Goal: Navigation & Orientation: Find specific page/section

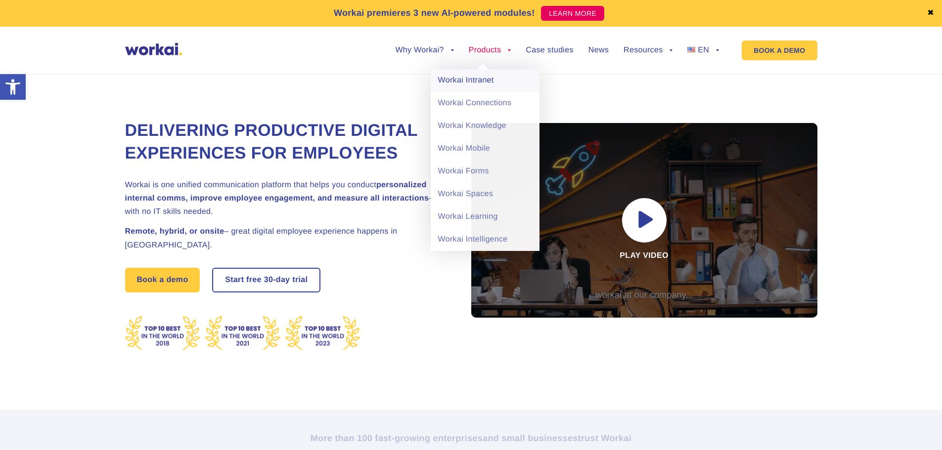
click at [481, 83] on link "Workai Intranet" at bounding box center [485, 80] width 109 height 23
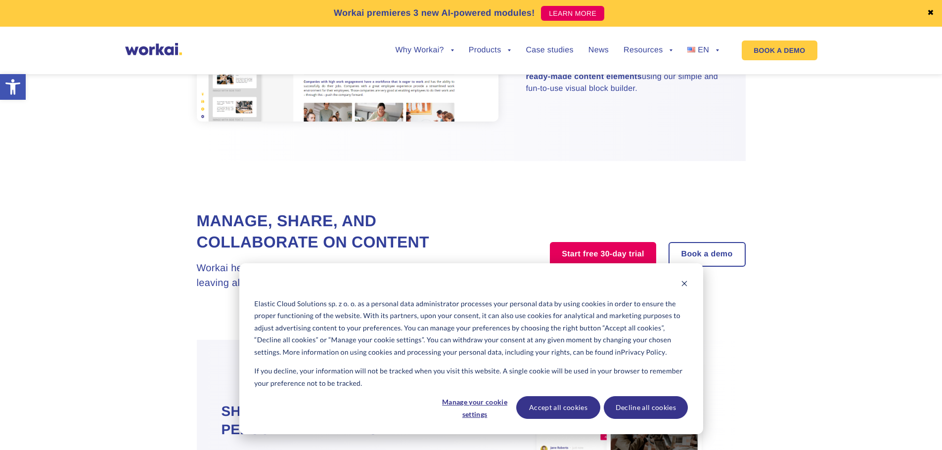
scroll to position [781, 0]
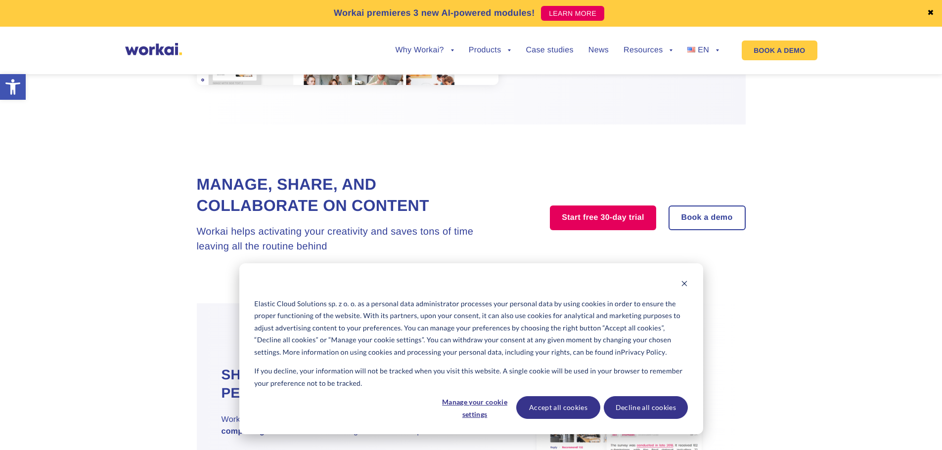
click at [684, 278] on div "Elastic Cloud Solutions sp. z o. o. as a personal data administrator processes …" at bounding box center [471, 349] width 464 height 171
click at [679, 282] on div "Cookie banner" at bounding box center [470, 285] width 433 height 12
click at [681, 282] on icon "Dismiss cookie banner" at bounding box center [684, 283] width 7 height 7
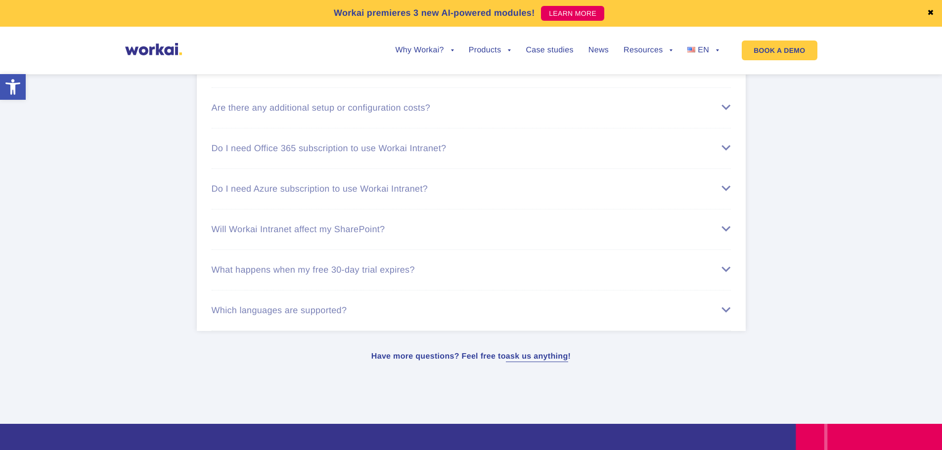
scroll to position [3847, 0]
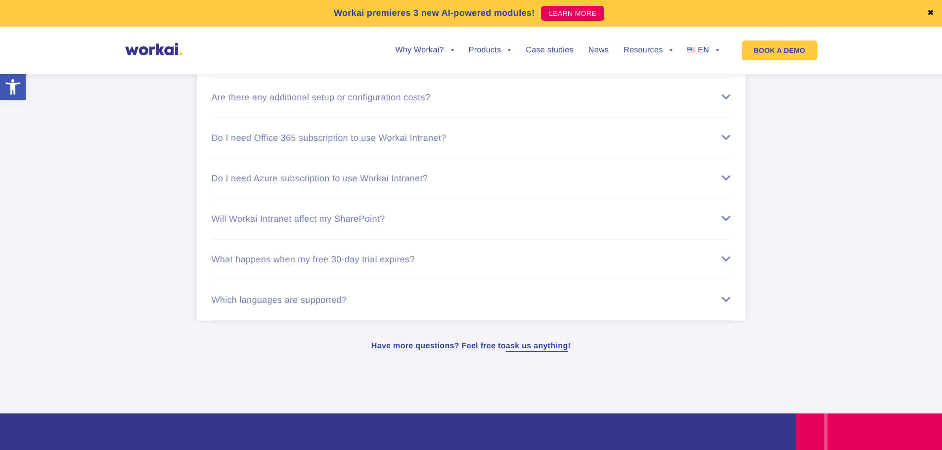
click at [939, 321] on section "Workai is simple to use and easy to onboard: Do I need Workai Intranet licenses…" at bounding box center [471, 162] width 942 height 353
